Goal: Task Accomplishment & Management: Use online tool/utility

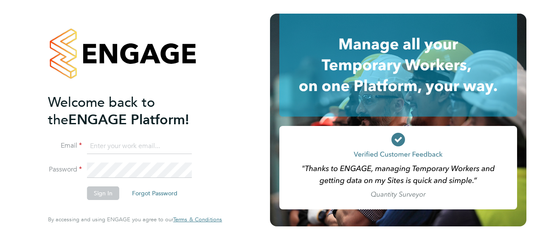
type input "michael.walsh@vistry.co.uk"
click at [105, 190] on button "Sign In" at bounding box center [103, 193] width 32 height 14
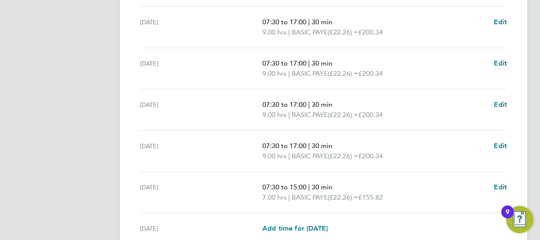
scroll to position [383, 0]
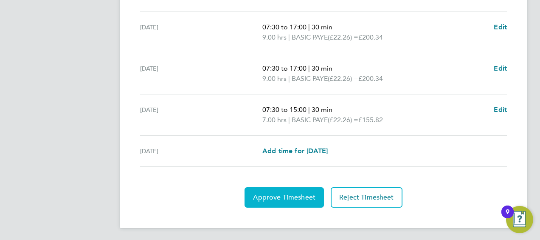
click at [271, 198] on span "Approve Timesheet" at bounding box center [284, 197] width 62 height 8
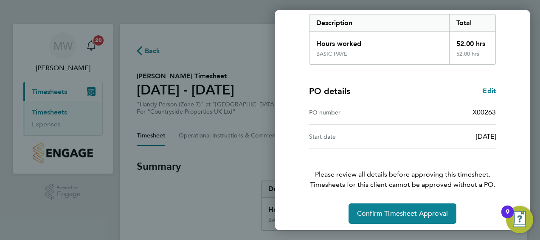
scroll to position [142, 0]
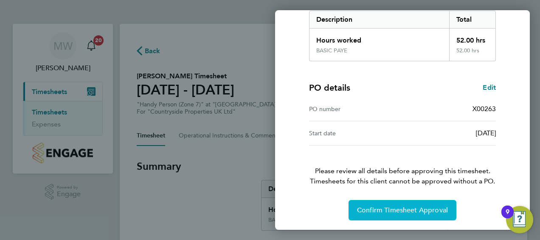
click at [399, 210] on span "Confirm Timesheet Approval" at bounding box center [402, 210] width 91 height 8
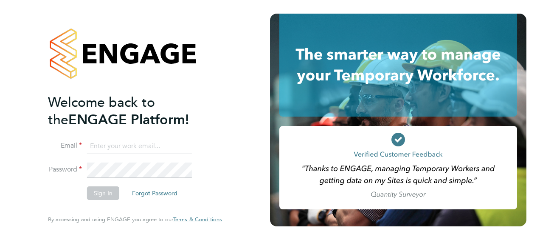
type input "[PERSON_NAME][EMAIL_ADDRESS][PERSON_NAME][DOMAIN_NAME]"
click at [110, 194] on button "Sign In" at bounding box center [103, 193] width 32 height 14
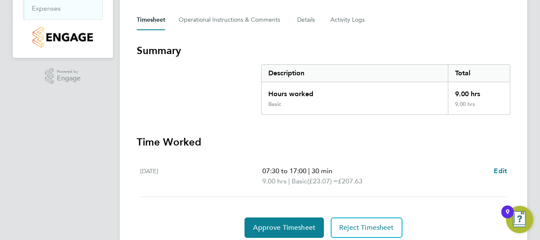
scroll to position [147, 0]
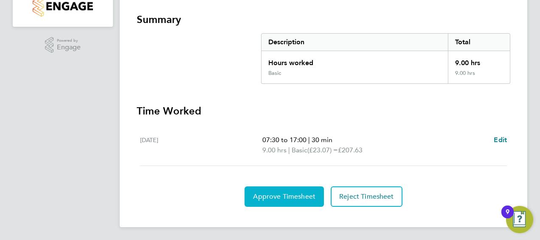
click at [290, 198] on span "Approve Timesheet" at bounding box center [284, 196] width 62 height 8
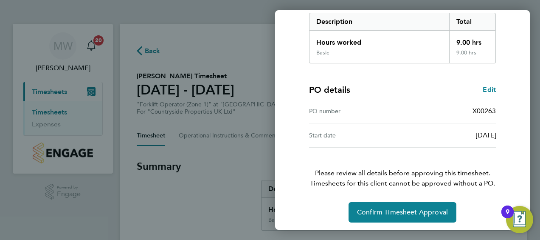
scroll to position [142, 0]
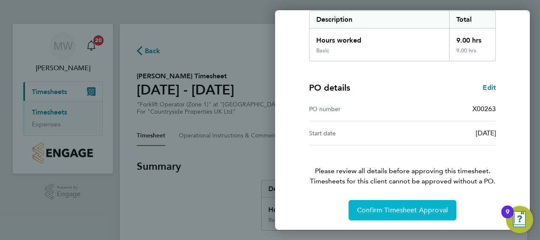
click at [379, 204] on button "Confirm Timesheet Approval" at bounding box center [403, 210] width 108 height 20
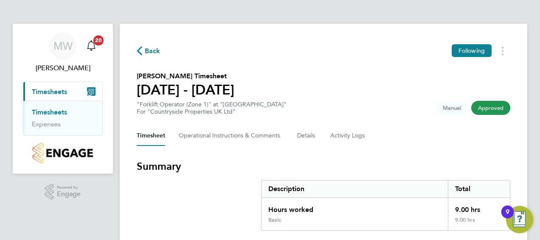
click at [297, 12] on ng-component "Back Following [PERSON_NAME] Timesheet [DATE] - [DATE] "Forklift Operator (Zone…" at bounding box center [324, 166] width 408 height 333
